Goal: Transaction & Acquisition: Purchase product/service

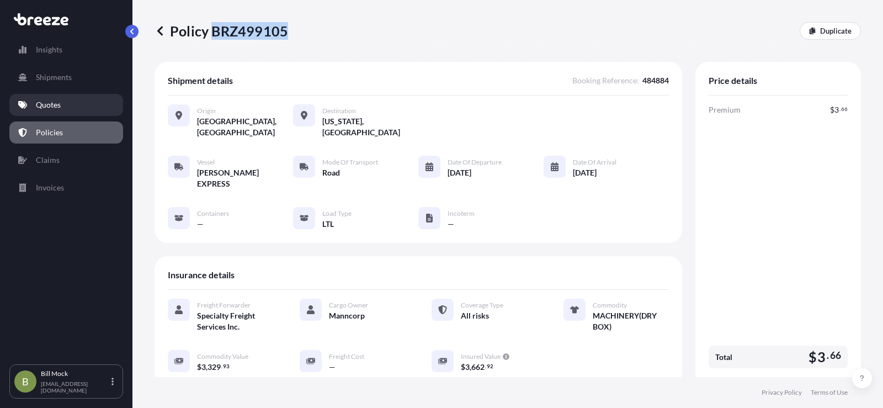
click at [57, 103] on p "Quotes" at bounding box center [48, 104] width 25 height 11
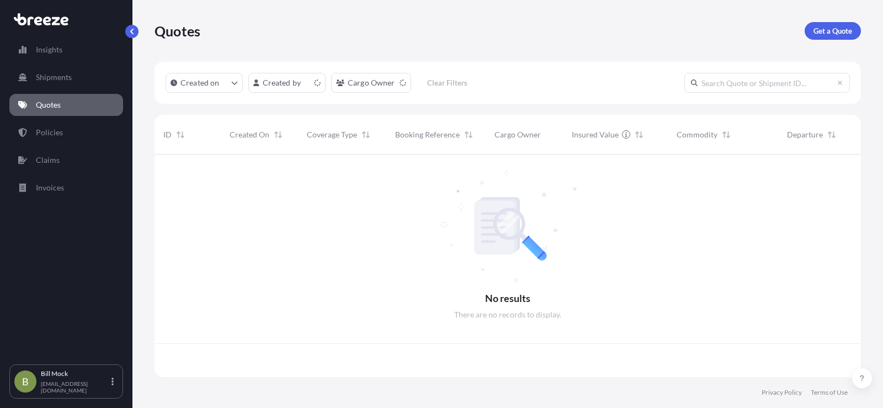
scroll to position [220, 698]
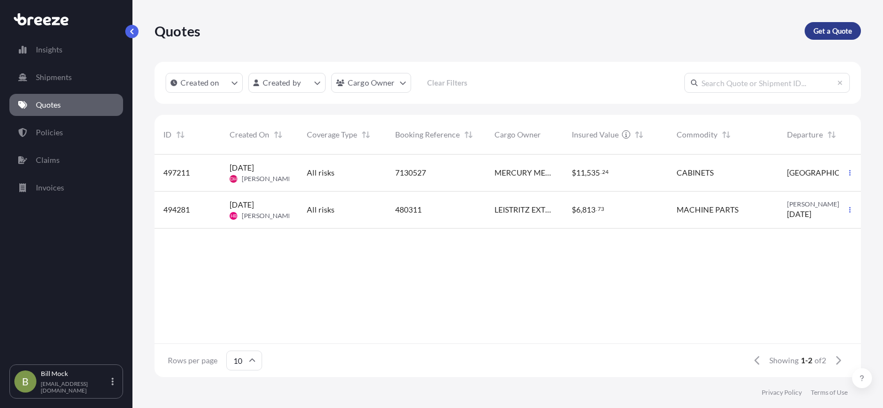
click at [828, 35] on p "Get a Quote" at bounding box center [832, 30] width 39 height 11
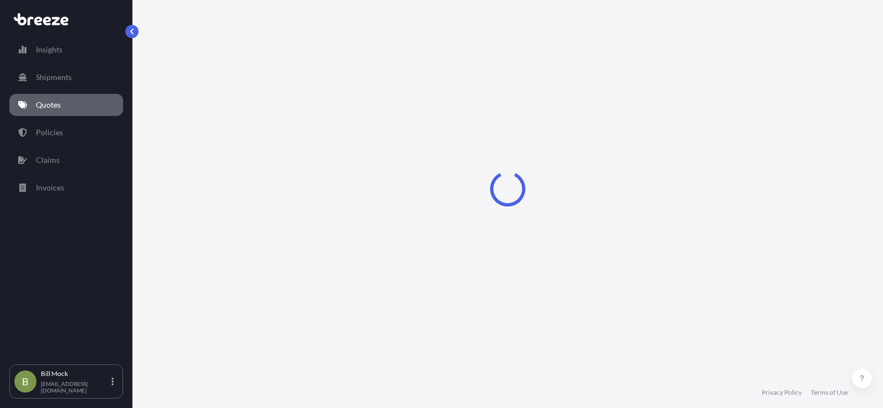
scroll to position [18, 0]
select select "Sea"
select select "1"
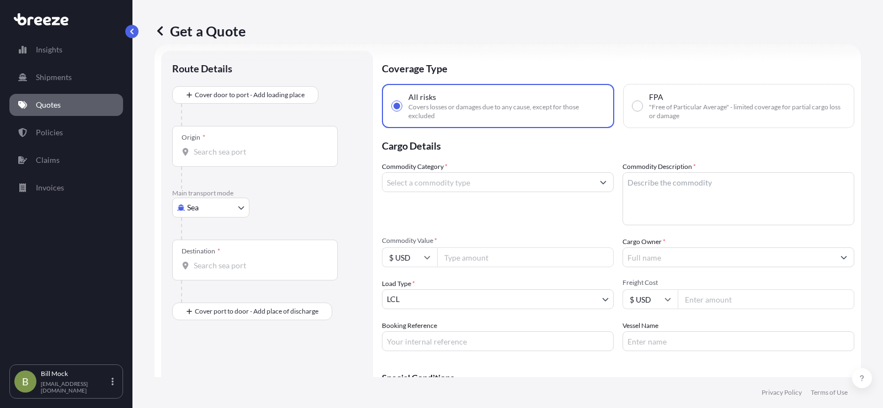
click at [216, 210] on body "Insights Shipments Quotes Policies Claims Invoices B [PERSON_NAME] [EMAIL_ADDRE…" at bounding box center [441, 204] width 883 height 408
click at [206, 274] on span "Road" at bounding box center [202, 275] width 18 height 11
select select "Road"
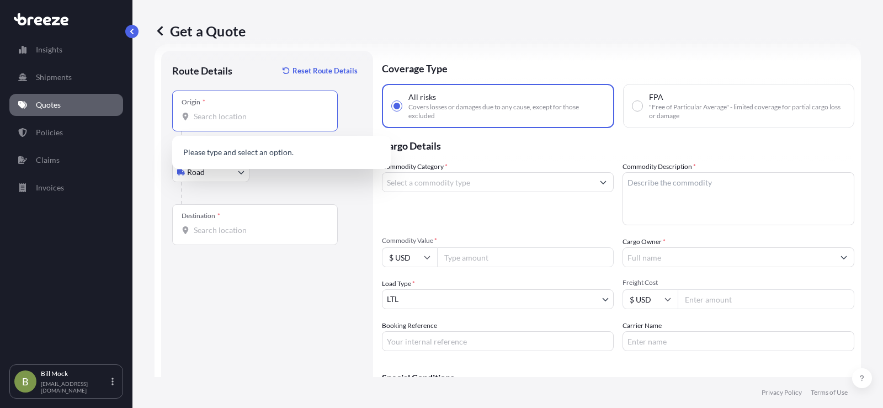
click at [219, 114] on input "Origin *" at bounding box center [259, 116] width 130 height 11
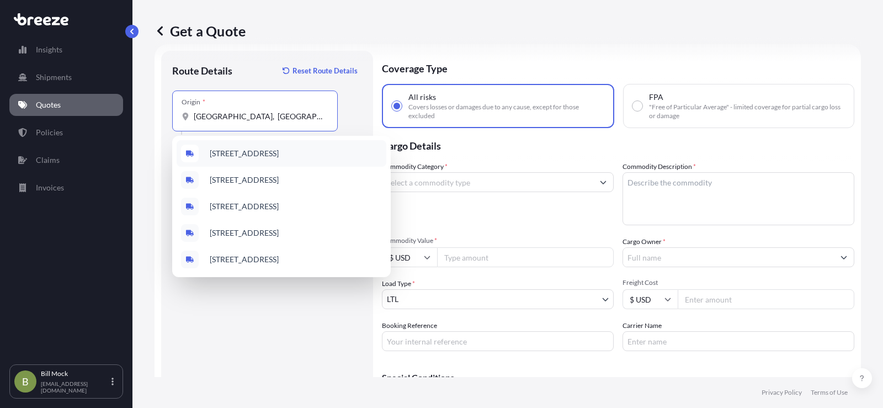
click at [260, 152] on span "[STREET_ADDRESS]" at bounding box center [244, 153] width 69 height 11
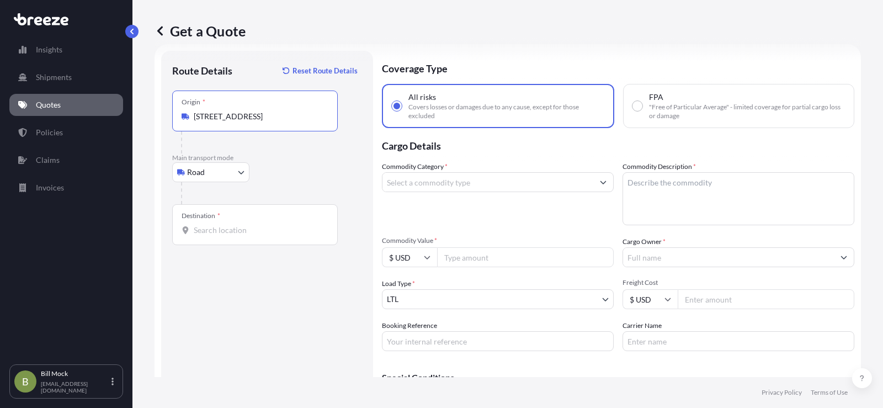
type input "[STREET_ADDRESS]"
click at [231, 240] on div "Destination *" at bounding box center [255, 224] width 166 height 41
click at [231, 236] on input "Destination *" at bounding box center [259, 230] width 130 height 11
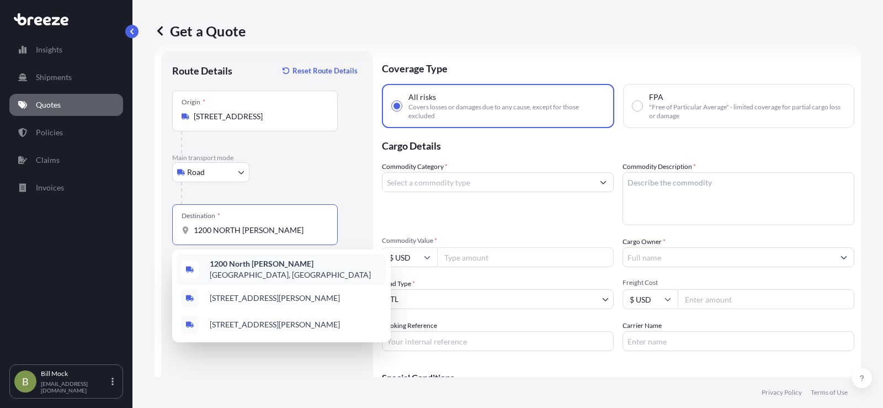
click at [264, 267] on b "1200 North [PERSON_NAME]" at bounding box center [262, 263] width 104 height 9
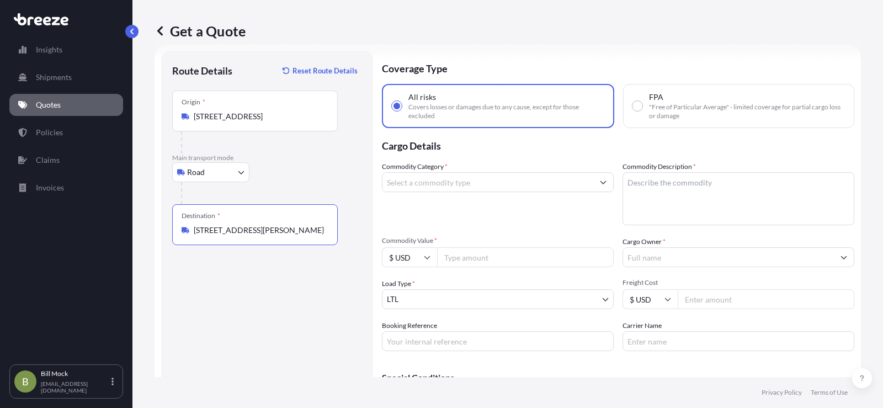
type input "[STREET_ADDRESS][PERSON_NAME]"
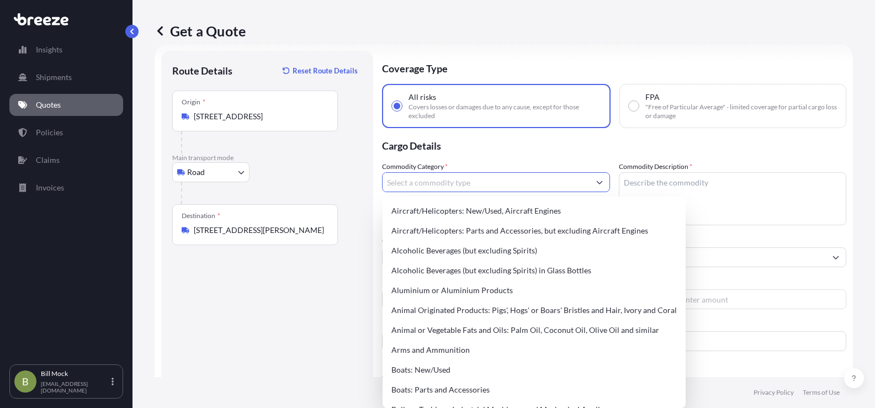
click at [433, 178] on input "Commodity Category *" at bounding box center [485, 182] width 207 height 20
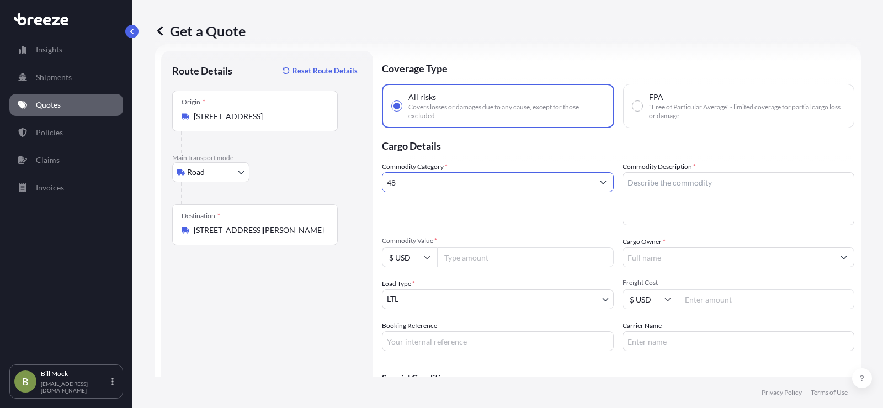
type input "4"
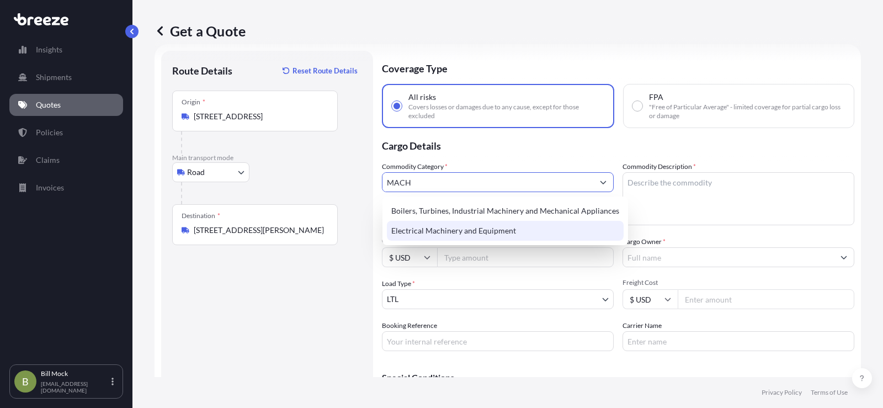
click at [456, 227] on div "Electrical Machinery and Equipment" at bounding box center [505, 231] width 237 height 20
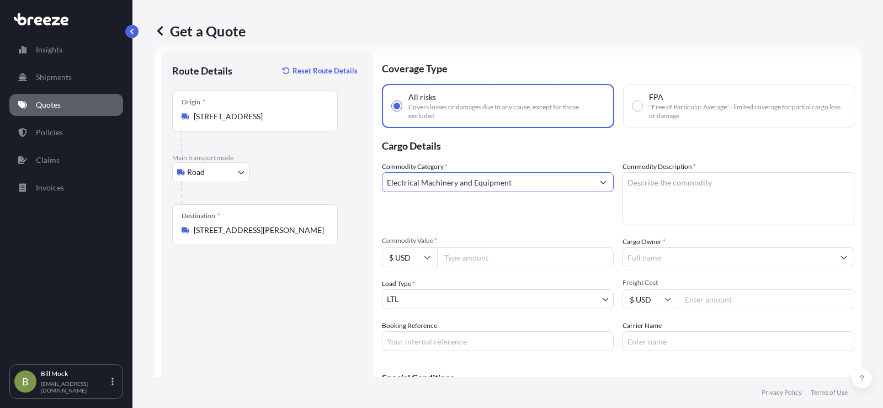
type input "Electrical Machinery and Equipment"
click at [640, 182] on textarea "Commodity Description *" at bounding box center [738, 198] width 232 height 53
type textarea "MACHINERY"
click at [472, 259] on input "Commodity Value *" at bounding box center [525, 257] width 177 height 20
type input "10073.11"
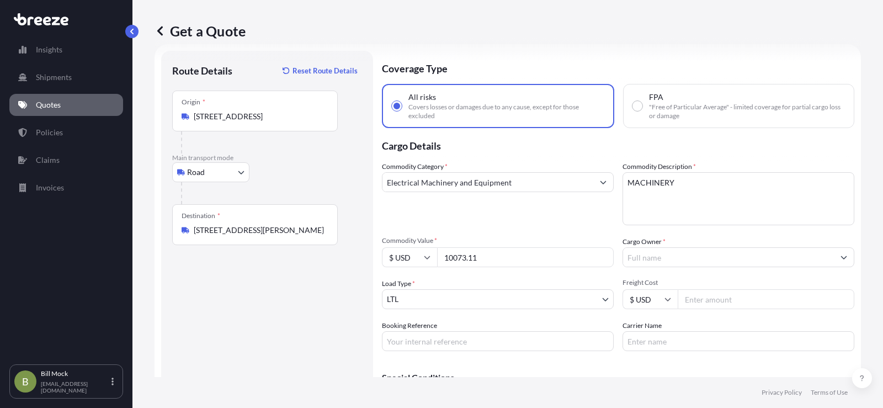
click at [641, 265] on input "Cargo Owner *" at bounding box center [728, 257] width 211 height 20
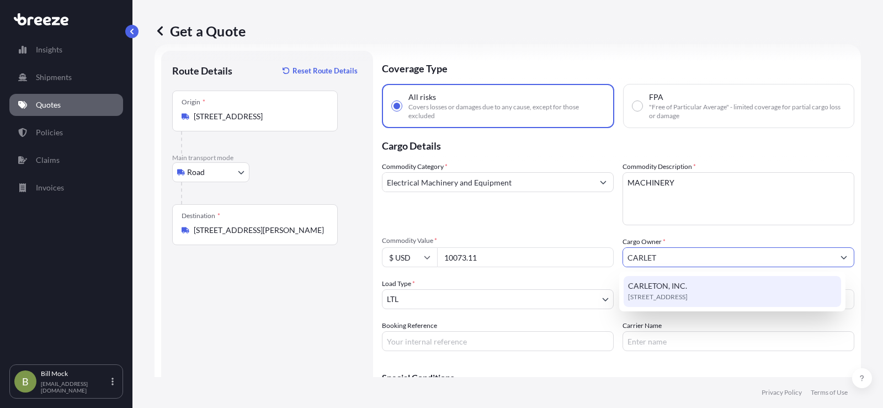
click at [662, 284] on span "CARLETON, INC." at bounding box center [657, 285] width 59 height 11
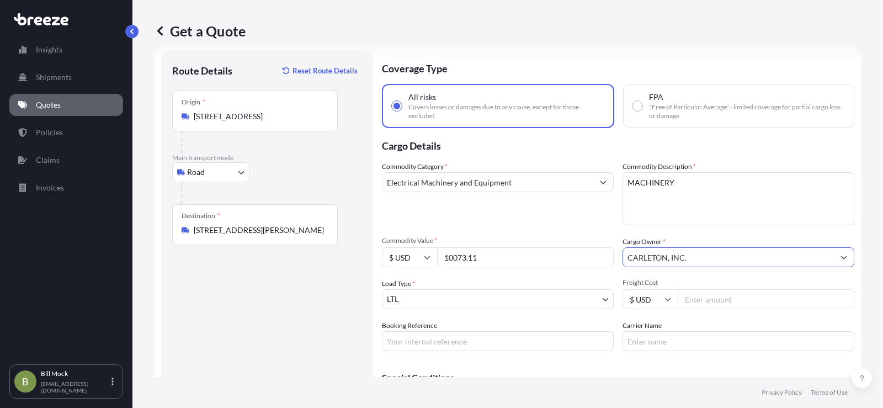
scroll to position [73, 0]
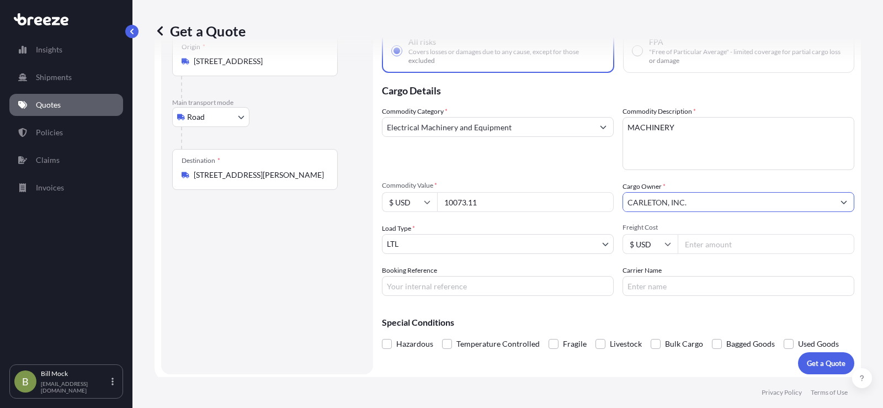
type input "CARLETON, INC."
click at [435, 290] on input "Booking Reference" at bounding box center [498, 286] width 232 height 20
type input "485473"
type input "FEDEX LTL PRIORITY"
click at [570, 305] on div "Special Conditions Hazardous Temperature Controlled Fragile Livestock Bulk Carg…" at bounding box center [618, 328] width 472 height 47
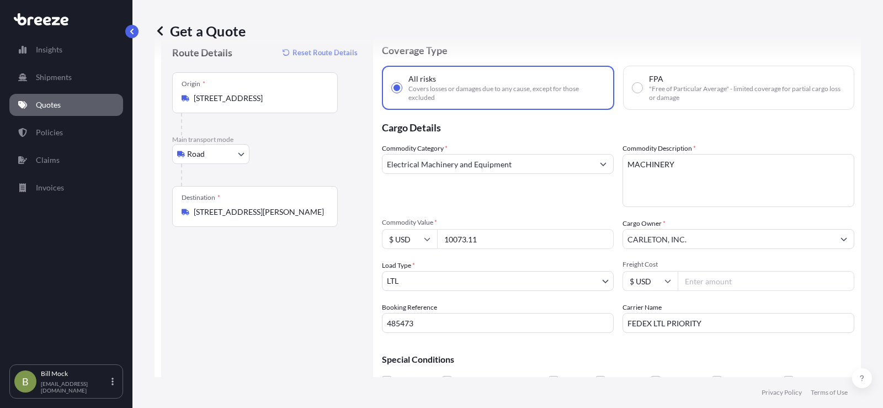
scroll to position [77, 0]
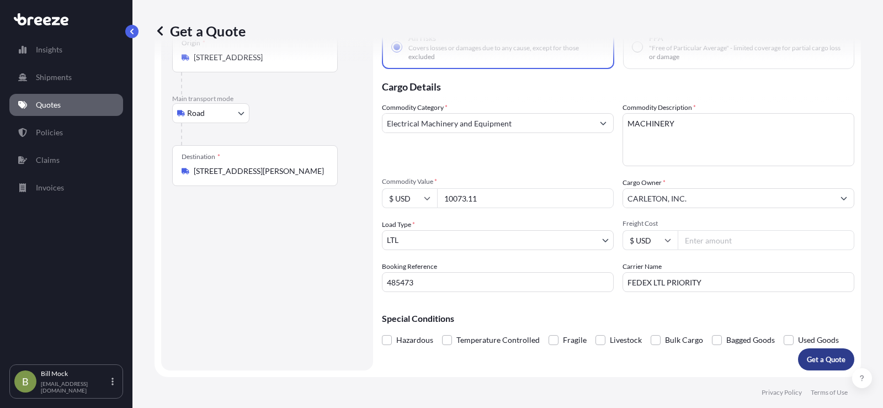
click at [816, 356] on p "Get a Quote" at bounding box center [826, 359] width 39 height 11
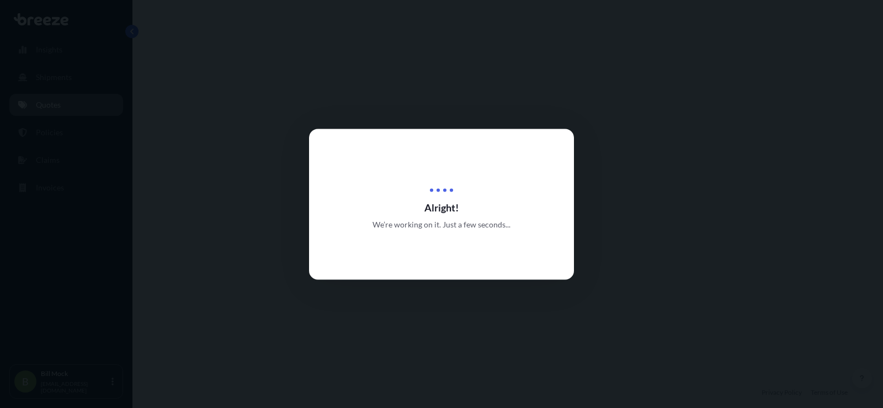
select select "Road"
select select "1"
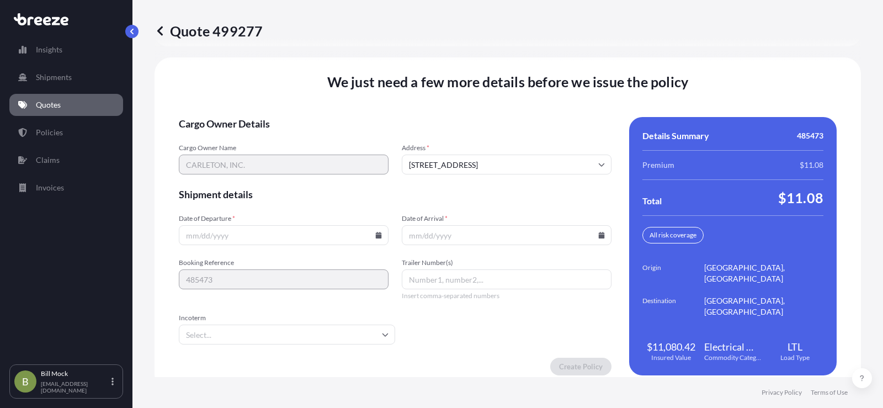
scroll to position [1525, 0]
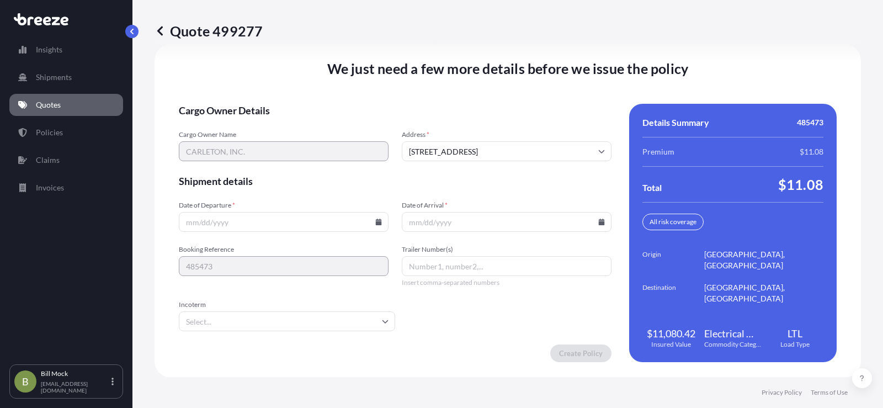
click at [376, 221] on icon at bounding box center [379, 222] width 6 height 7
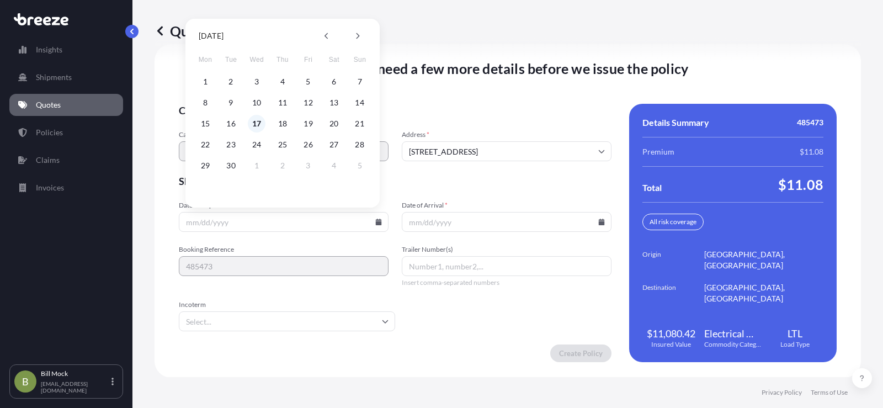
click at [257, 123] on button "17" at bounding box center [257, 124] width 18 height 18
type input "[DATE]"
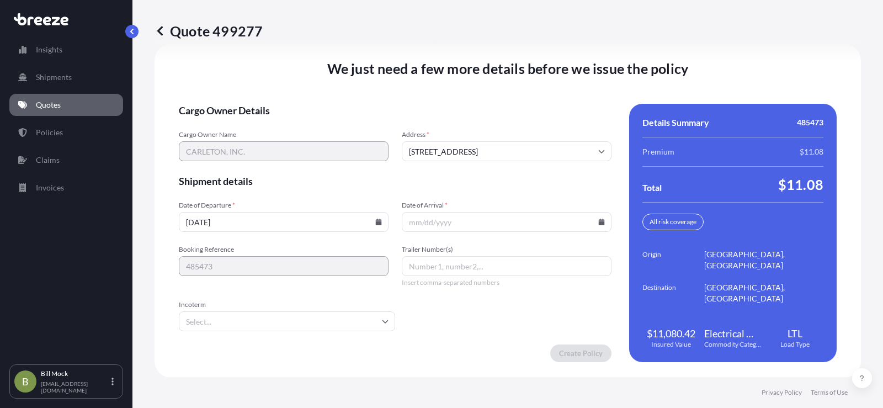
click at [599, 222] on icon at bounding box center [602, 222] width 6 height 7
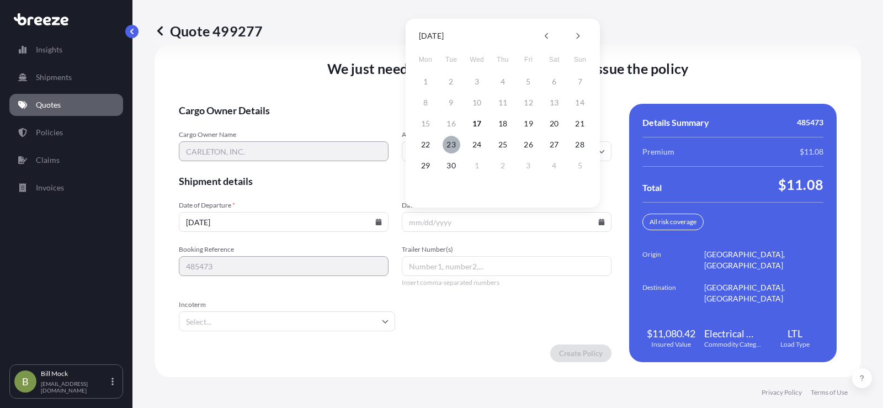
click at [451, 142] on button "23" at bounding box center [452, 145] width 18 height 18
type input "[DATE]"
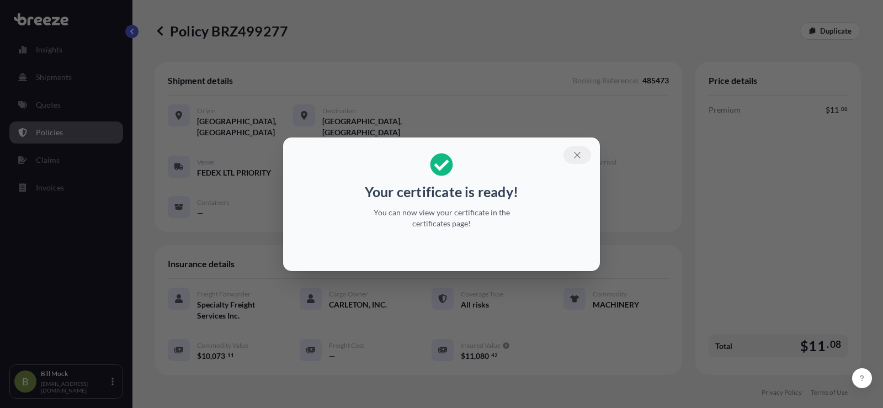
click at [579, 153] on icon "button" at bounding box center [577, 155] width 6 height 6
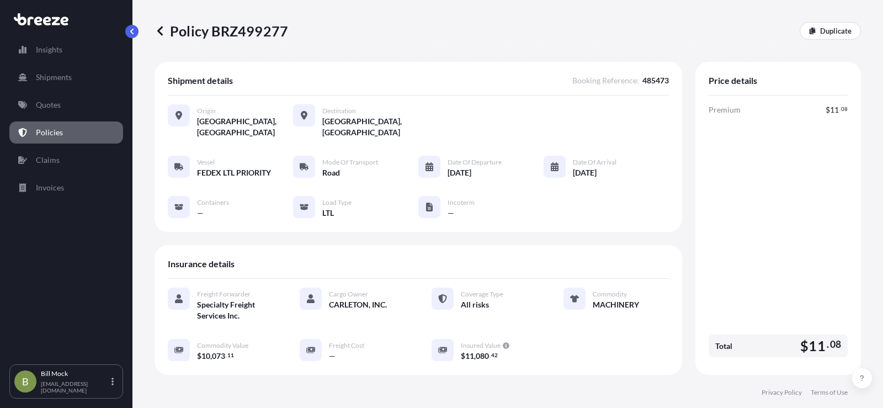
click at [248, 33] on p "Policy BRZ499277" at bounding box center [222, 31] width 134 height 18
copy p "BRZ499277"
